Goal: Find specific page/section: Find specific page/section

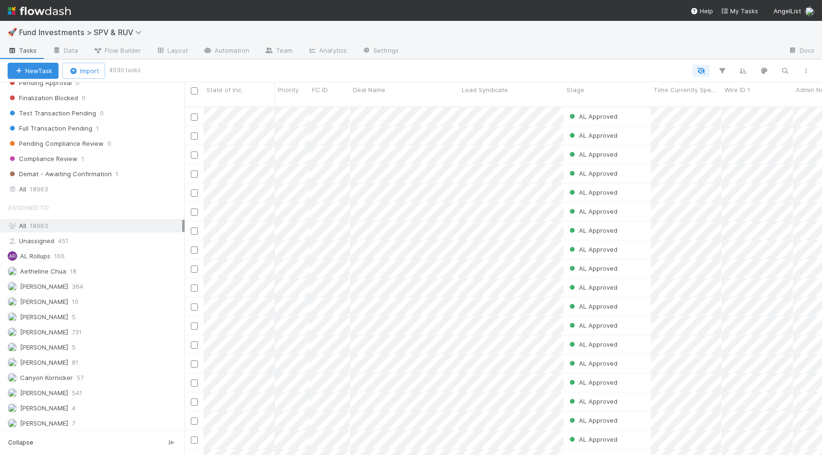
scroll to position [723, 0]
click at [139, 188] on div "All 18963" at bounding box center [95, 187] width 174 height 12
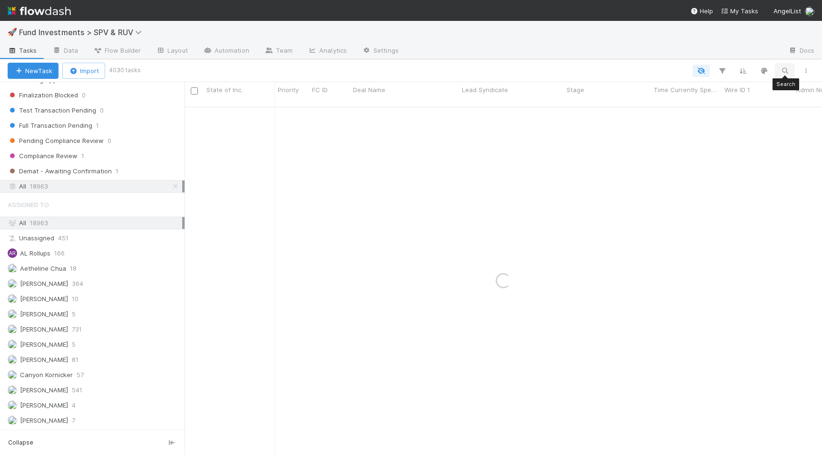
click at [787, 70] on icon "button" at bounding box center [785, 71] width 10 height 9
type input "pareto"
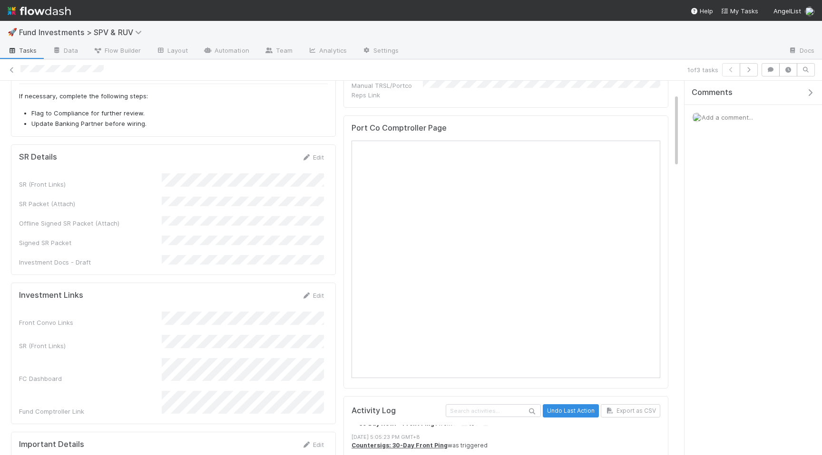
scroll to position [68, 0]
